Goal: Use online tool/utility: Utilize a website feature to perform a specific function

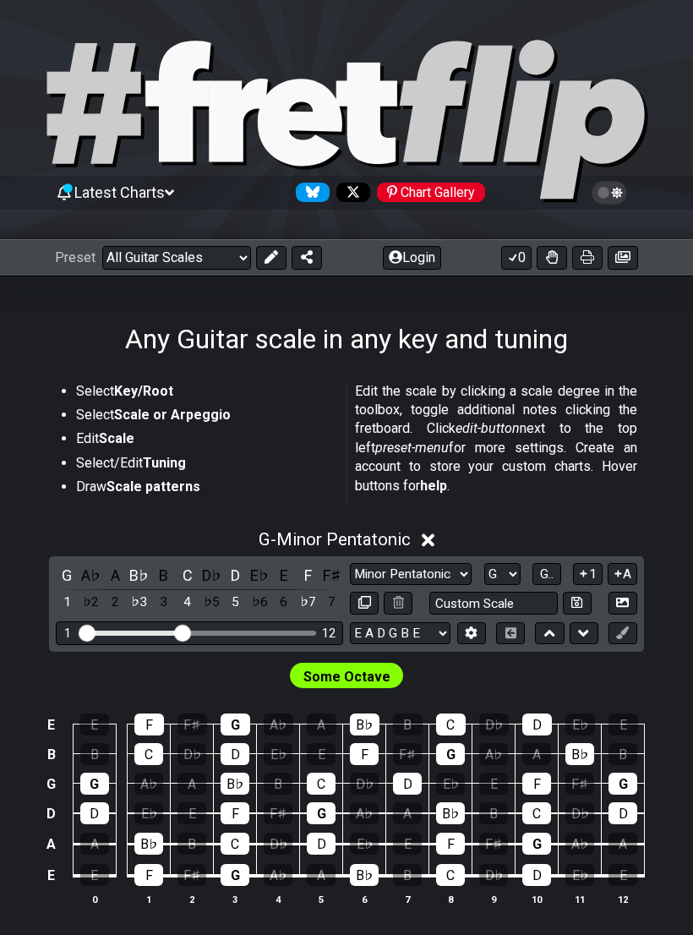
select select "G"
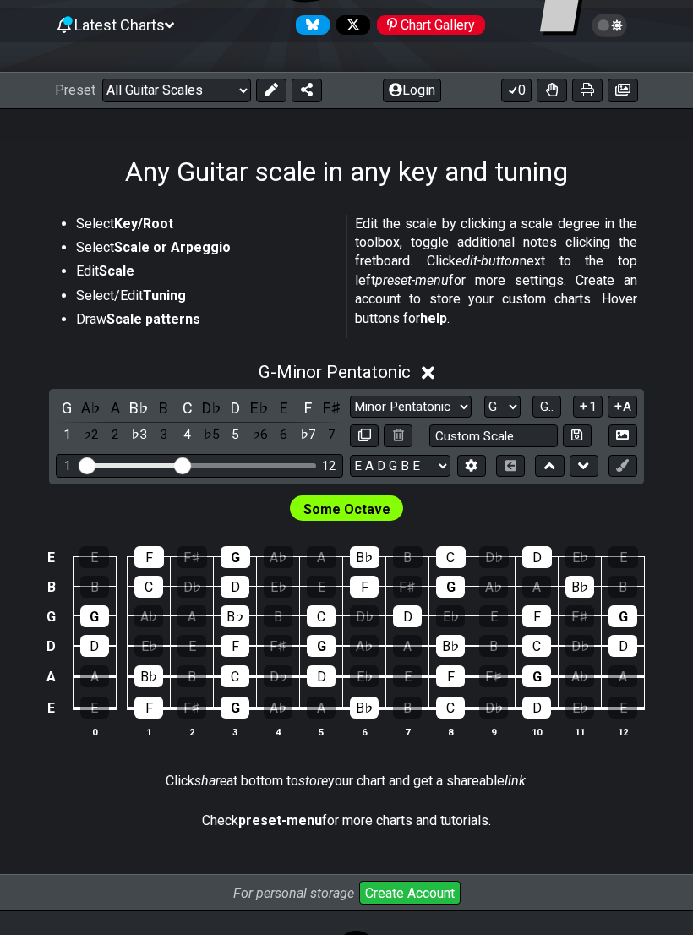
click at [448, 412] on select "Minor Pentatonic Root Minor Pentatonic Major Pentatonic Minor Blues Major Blues…" at bounding box center [411, 407] width 122 height 23
select select "Major / [PERSON_NAME]"
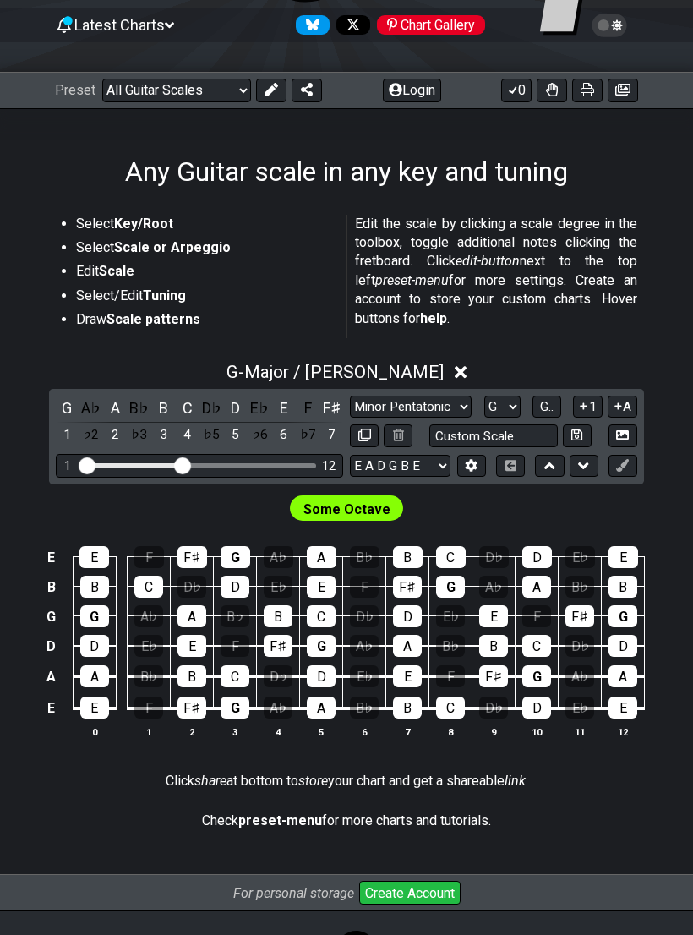
click at [382, 510] on span "Some Octave" at bounding box center [347, 509] width 87 height 25
click at [370, 511] on span "Some Octave" at bounding box center [347, 509] width 87 height 25
click at [443, 405] on select "Minor Pentatonic Root Minor Pentatonic Major Pentatonic Minor Blues Major Blues…" at bounding box center [411, 407] width 122 height 23
click at [363, 512] on span "Some Octave" at bounding box center [347, 509] width 87 height 25
click at [506, 403] on select "A♭ A A♯ B♭ B C C♯ D♭ D D♯ E♭ E F F♯ G♭ G G♯" at bounding box center [502, 407] width 36 height 23
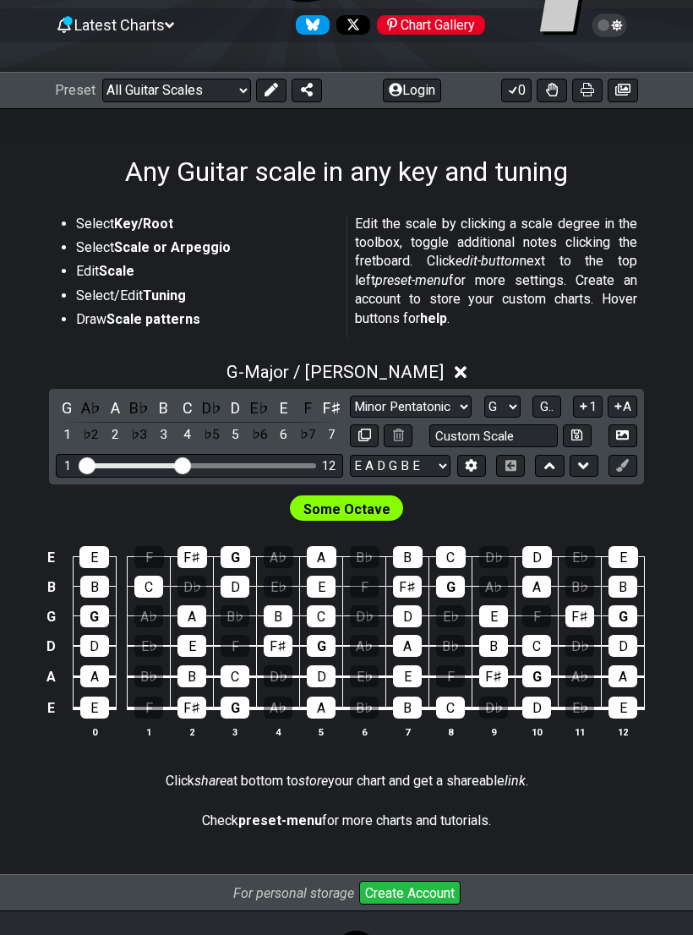
select select "A"
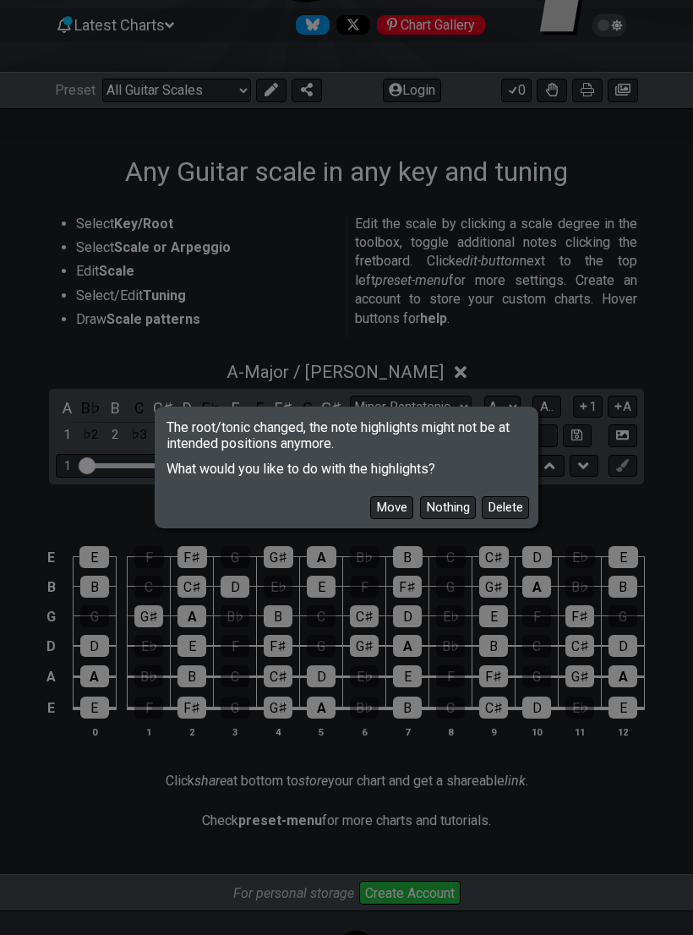
click at [397, 503] on button "Move" at bounding box center [391, 507] width 43 height 23
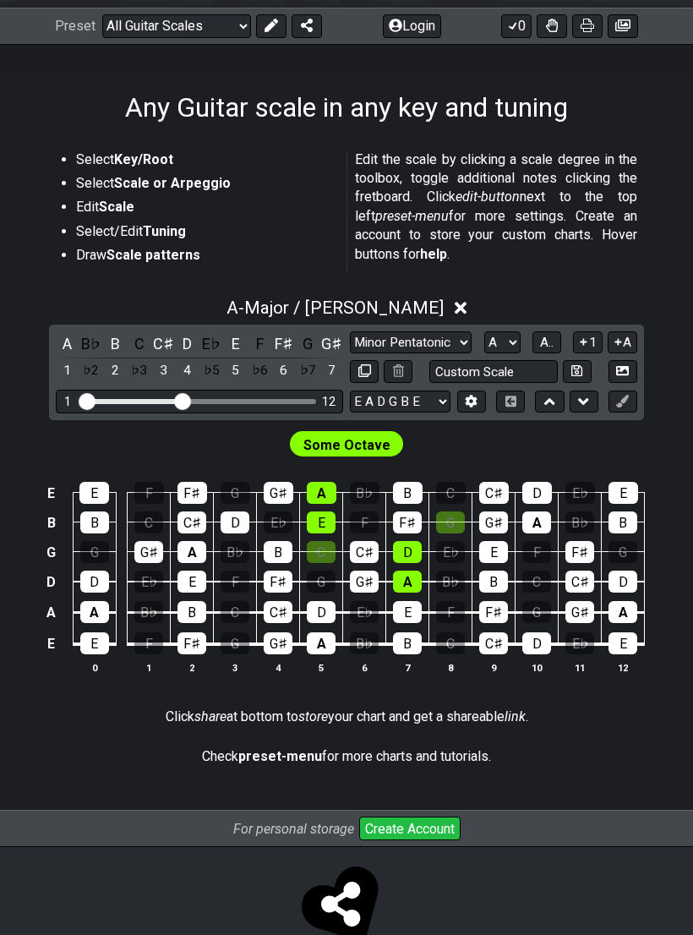
scroll to position [231, 0]
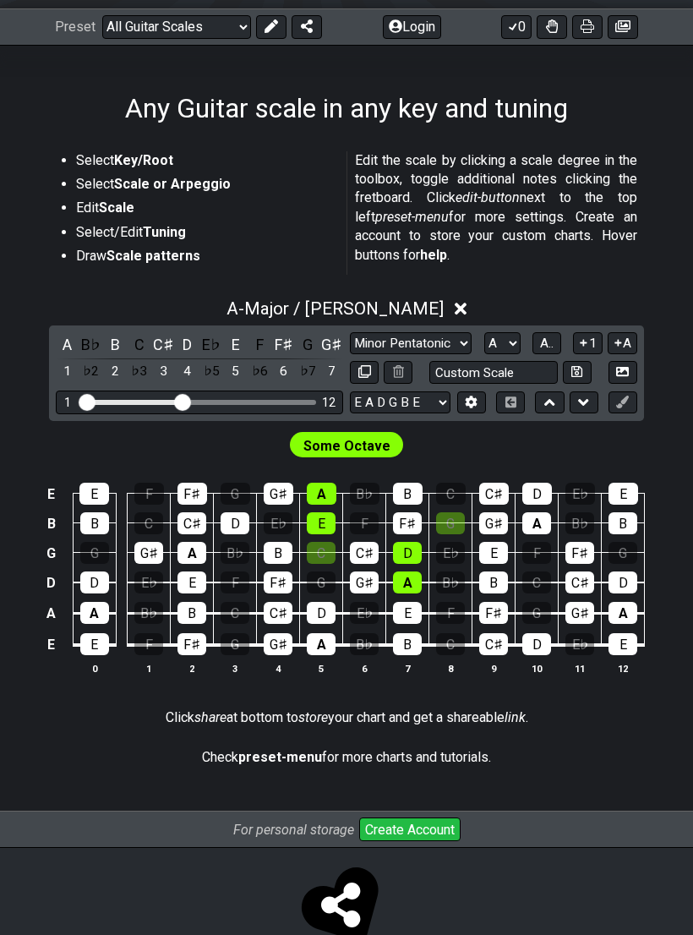
click at [471, 413] on button at bounding box center [471, 402] width 29 height 23
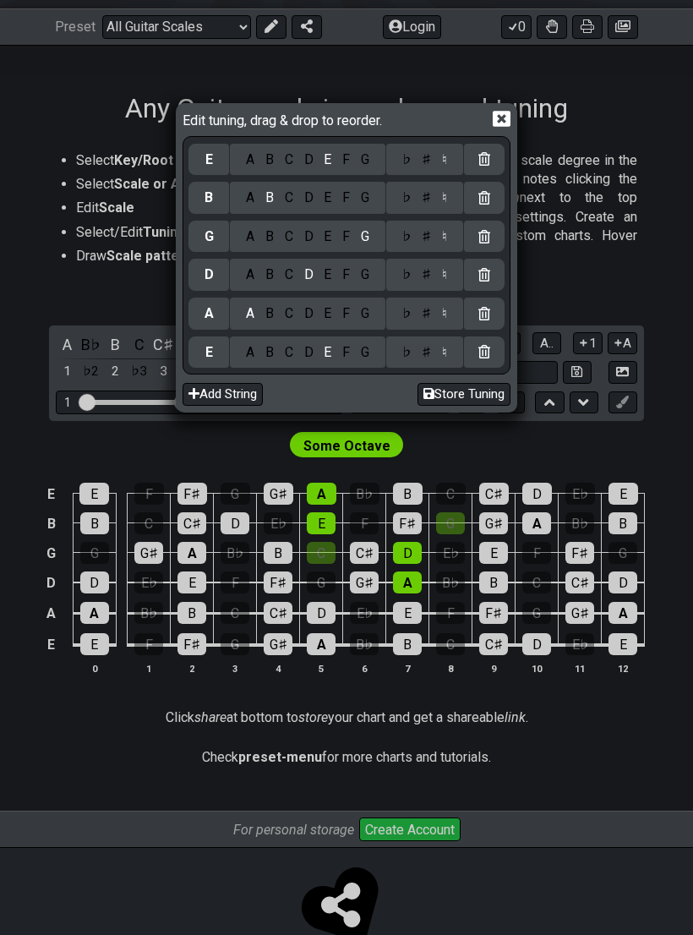
click at [533, 80] on div "Edit tuning, drag & drop to reorder. E A B C D E F G ♭ ♯ ♮ B A B C D E F G ♭ ♯ …" at bounding box center [346, 467] width 693 height 935
click at [11, 789] on div "Edit tuning, drag & drop to reorder. E A B C D E F G ♭ ♯ ♮ B A B C D E F G ♭ ♯ …" at bounding box center [346, 467] width 693 height 935
click at [504, 121] on icon at bounding box center [502, 119] width 18 height 18
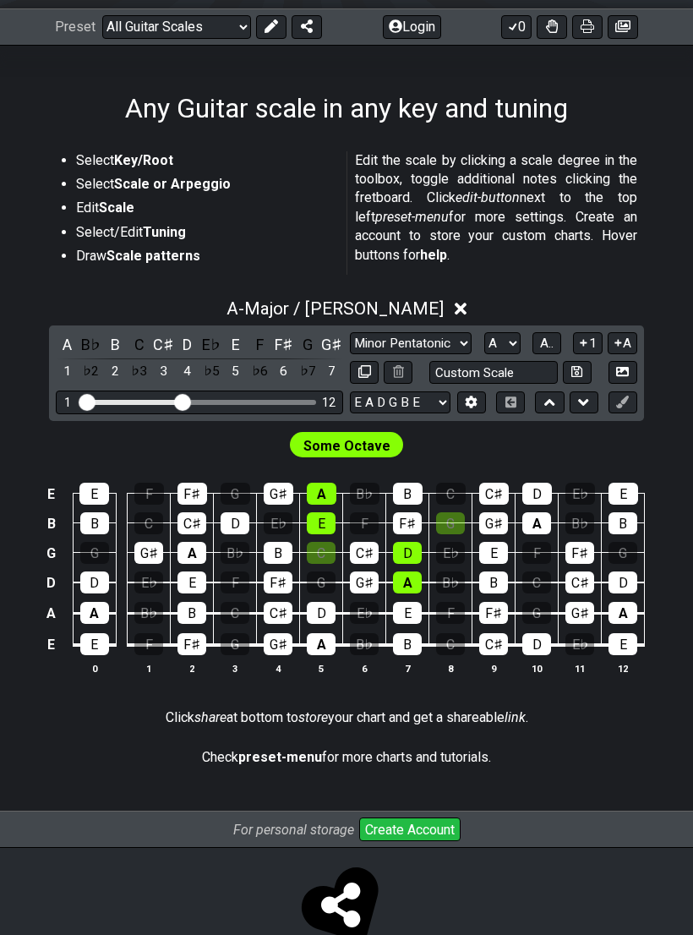
click at [435, 408] on select "E A D G B E E A D G B E E A D G B E B E A D F♯ B A D G C E A D A D G B E E♭ A♭ …" at bounding box center [400, 402] width 101 height 23
click at [507, 344] on select "A♭ A A♯ B♭ B C C♯ D♭ D D♯ E♭ E F F♯ G♭ G G♯" at bounding box center [502, 343] width 36 height 23
click at [551, 343] on span "A.." at bounding box center [547, 343] width 14 height 15
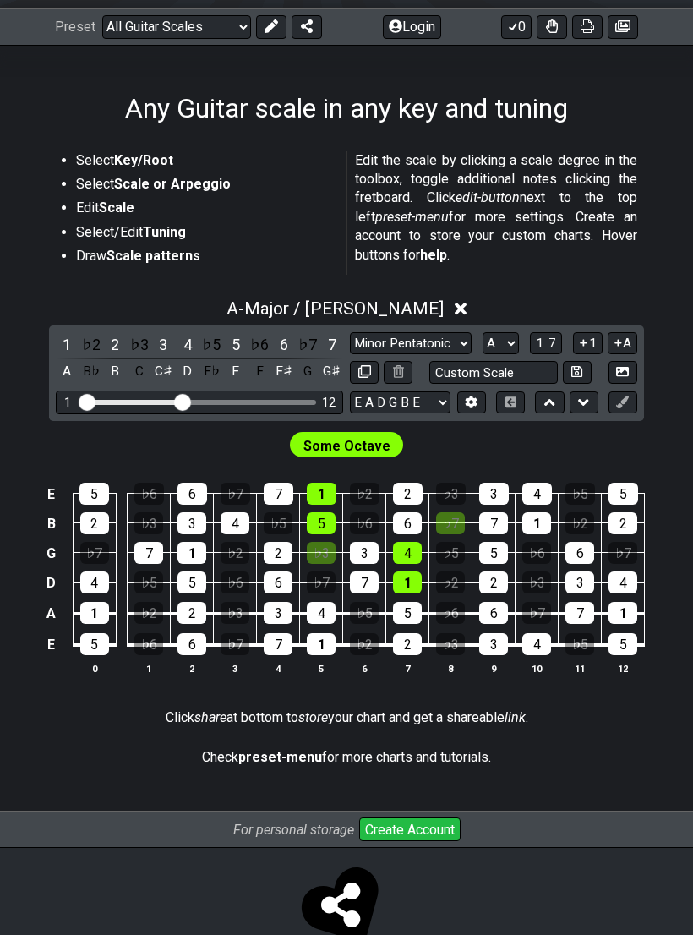
click at [552, 342] on span "1..7" at bounding box center [546, 343] width 20 height 15
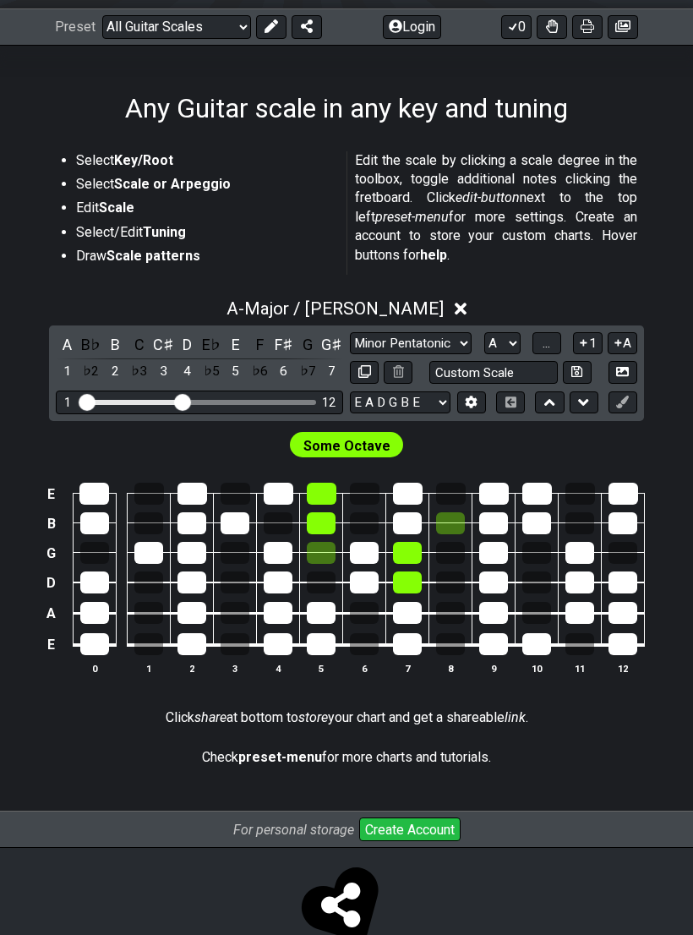
click at [550, 343] on span "..." at bounding box center [547, 343] width 8 height 15
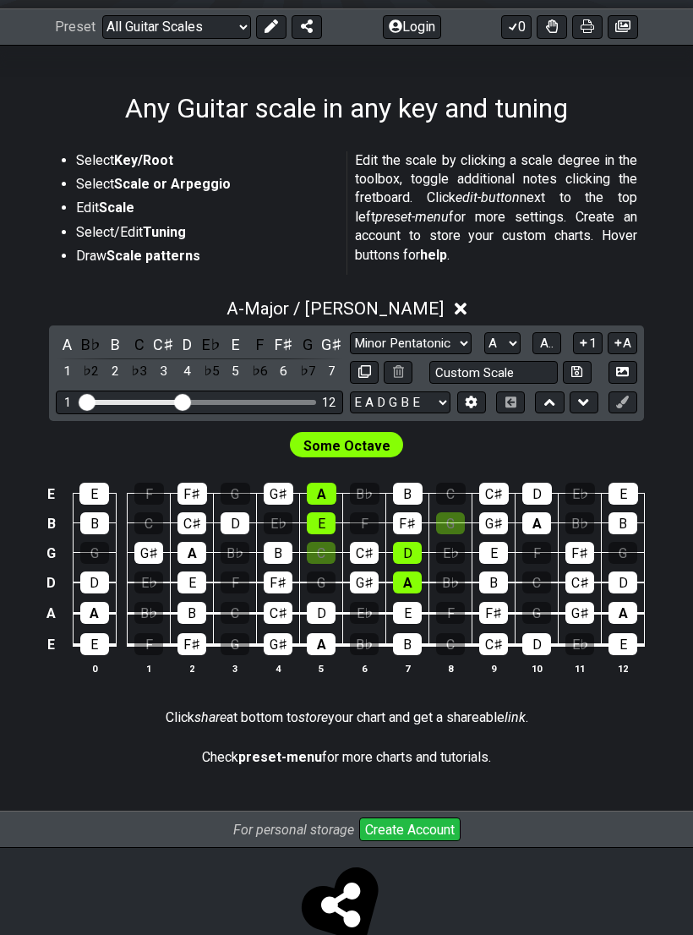
click at [554, 344] on span "A.." at bounding box center [547, 343] width 14 height 15
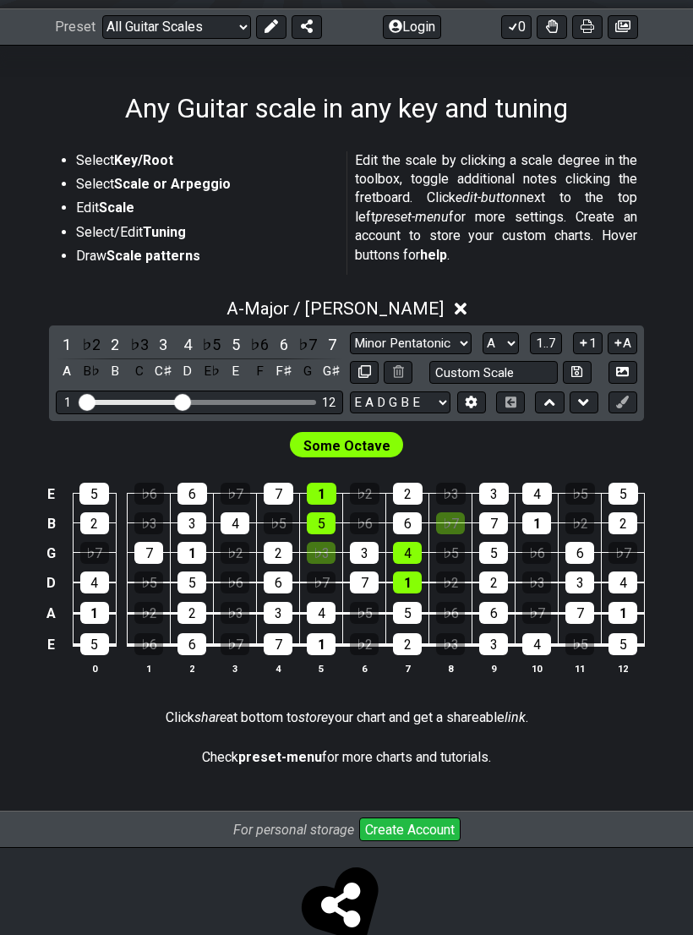
click at [548, 347] on span "1..7" at bounding box center [546, 343] width 20 height 15
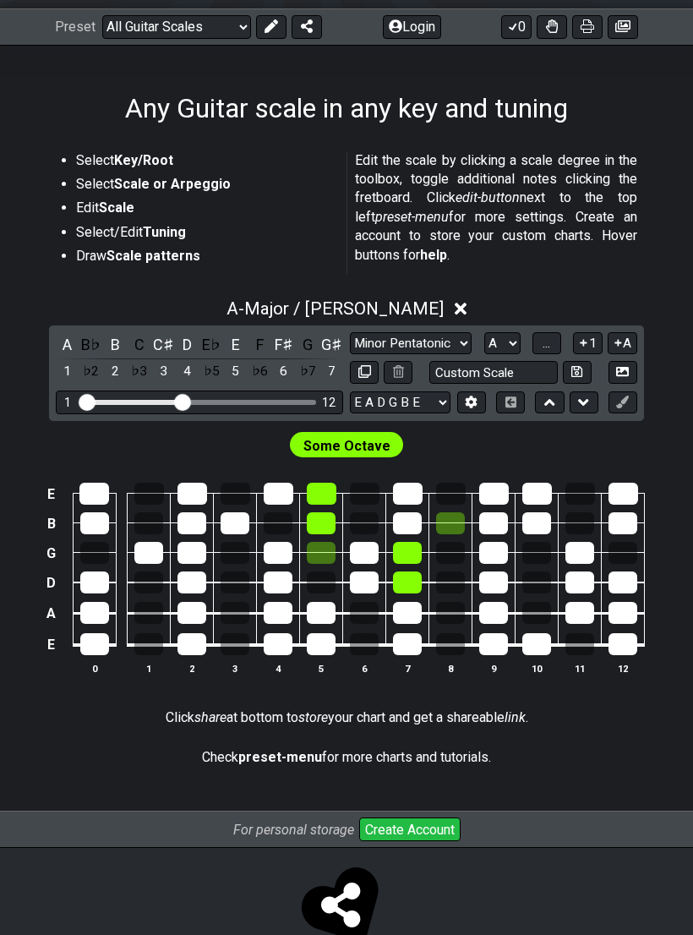
click at [547, 353] on button "..." at bounding box center [547, 343] width 29 height 23
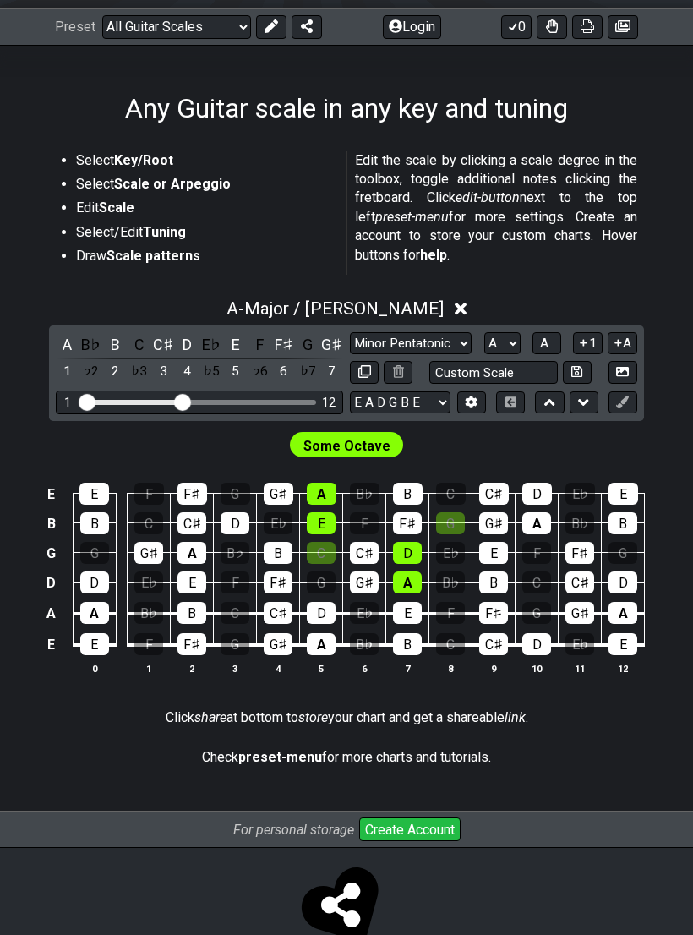
click at [545, 341] on span "A.." at bounding box center [547, 343] width 14 height 15
